Goal: Find specific page/section: Find specific page/section

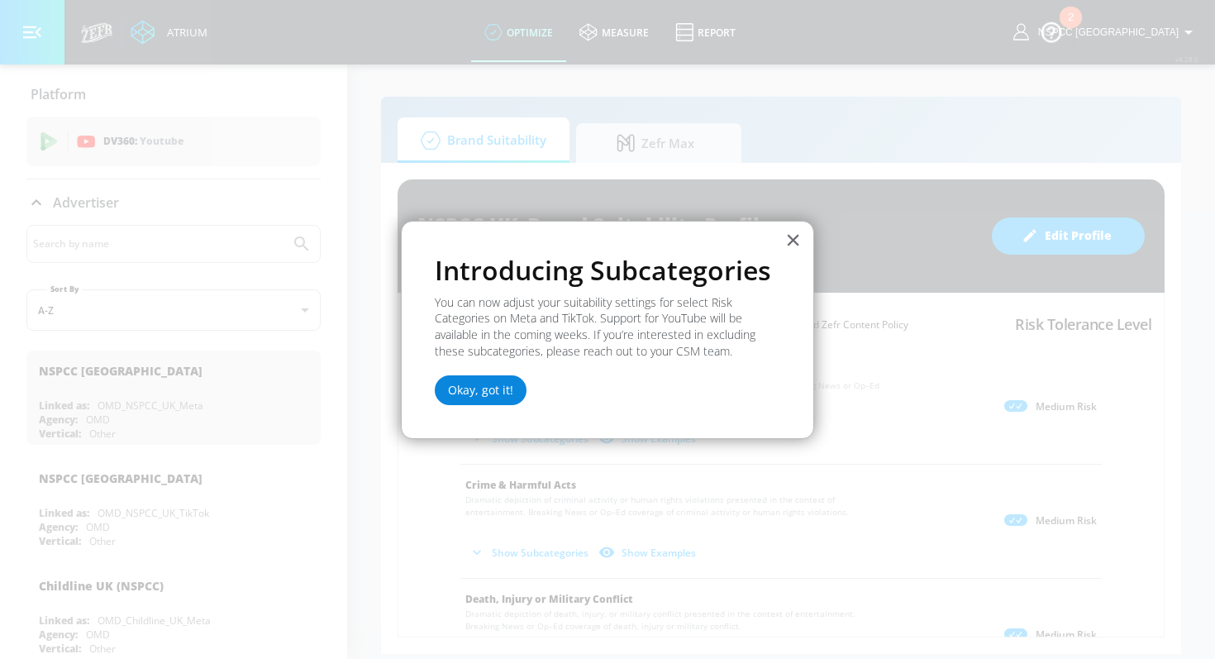
click at [503, 401] on button "Okay, got it!" at bounding box center [481, 390] width 92 height 30
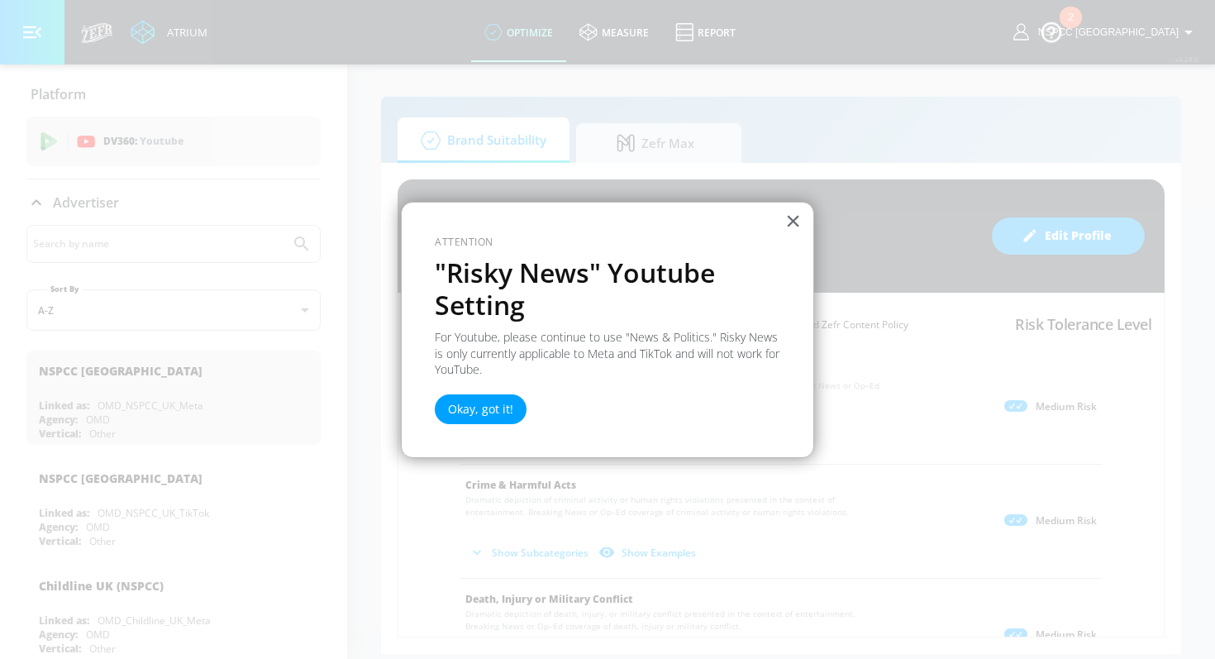
click at [781, 226] on div "× Attention "Risky News" Youtube Setting For Youtube, please continue to use "N…" at bounding box center [607, 330] width 413 height 256
click at [776, 219] on div "× Attention "Risky News" Youtube Setting For Youtube, please continue to use "N…" at bounding box center [607, 330] width 413 height 256
click at [800, 214] on button "×" at bounding box center [794, 221] width 16 height 26
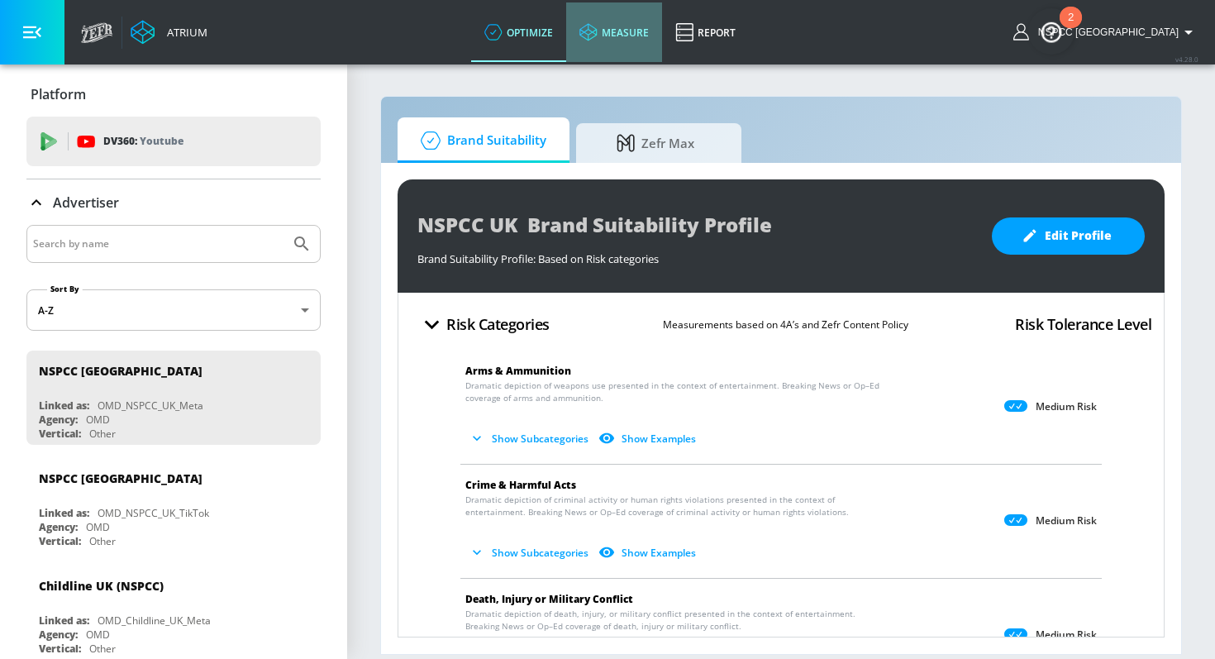
click at [661, 31] on link "measure" at bounding box center [614, 32] width 96 height 60
